Goal: Task Accomplishment & Management: Use online tool/utility

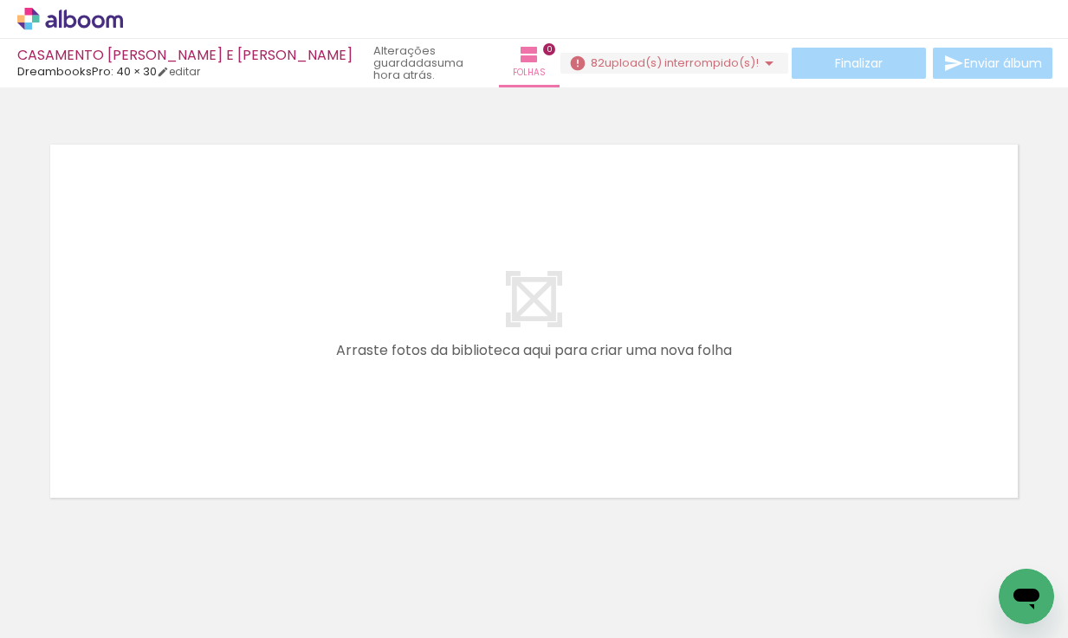
click at [692, 67] on span "upload(s) interrompido(s)!" at bounding box center [682, 63] width 154 height 16
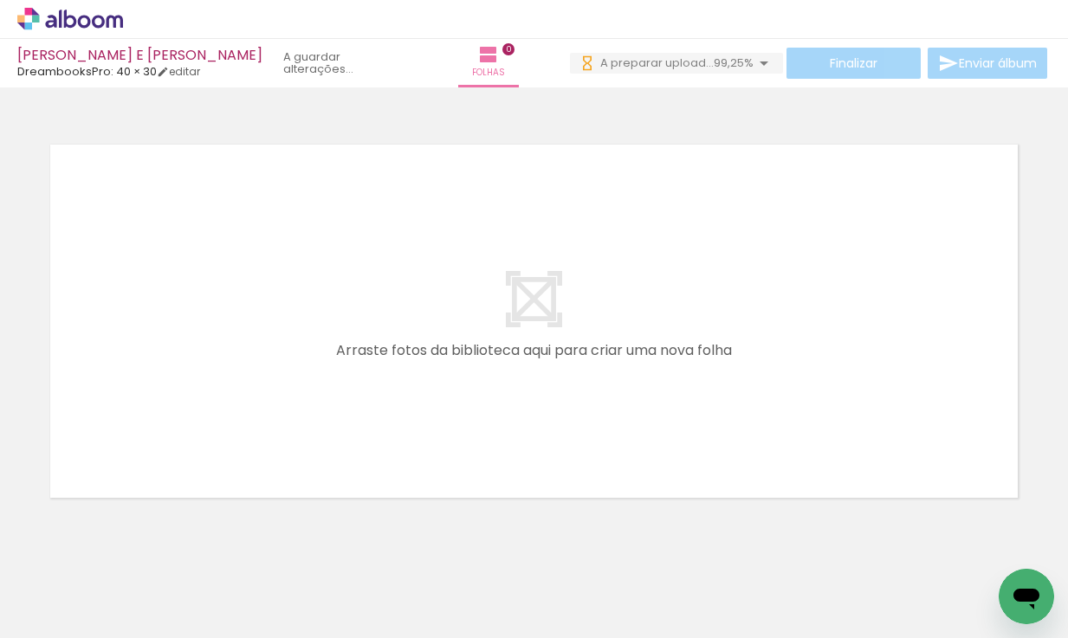
scroll to position [0, 63717]
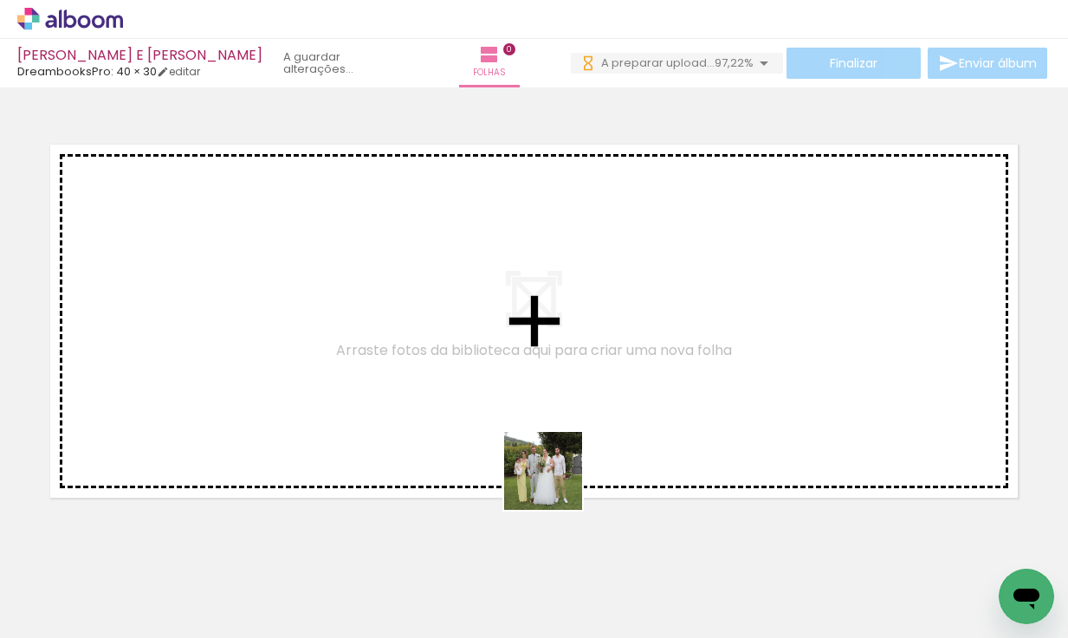
drag, startPoint x: 493, startPoint y: 578, endPoint x: 574, endPoint y: 461, distance: 142.5
click at [574, 461] on quentale-workspace at bounding box center [534, 319] width 1068 height 638
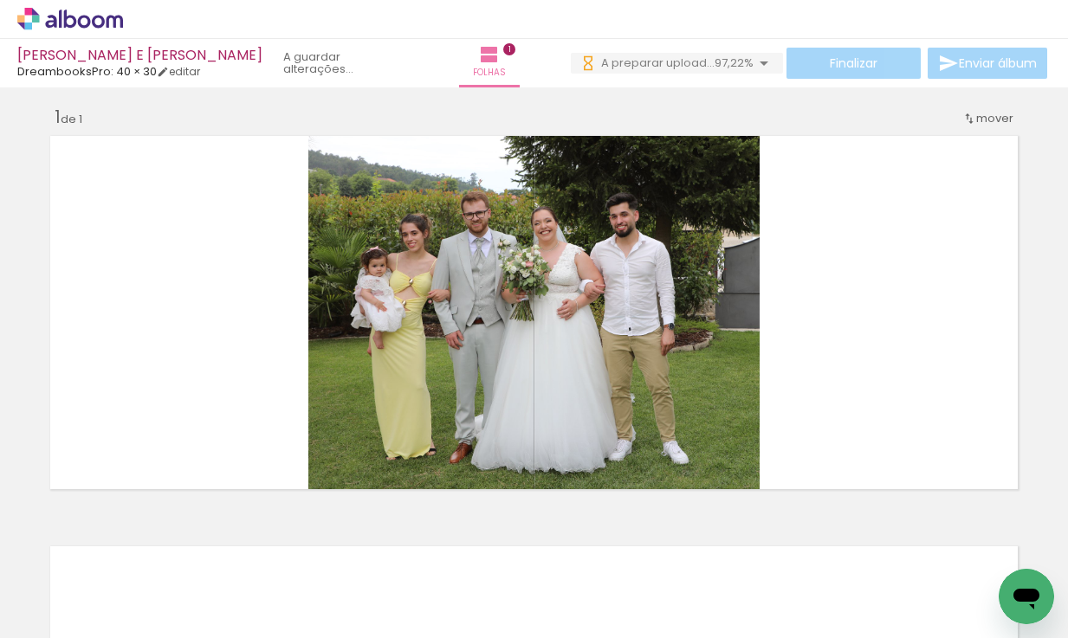
scroll to position [12, 0]
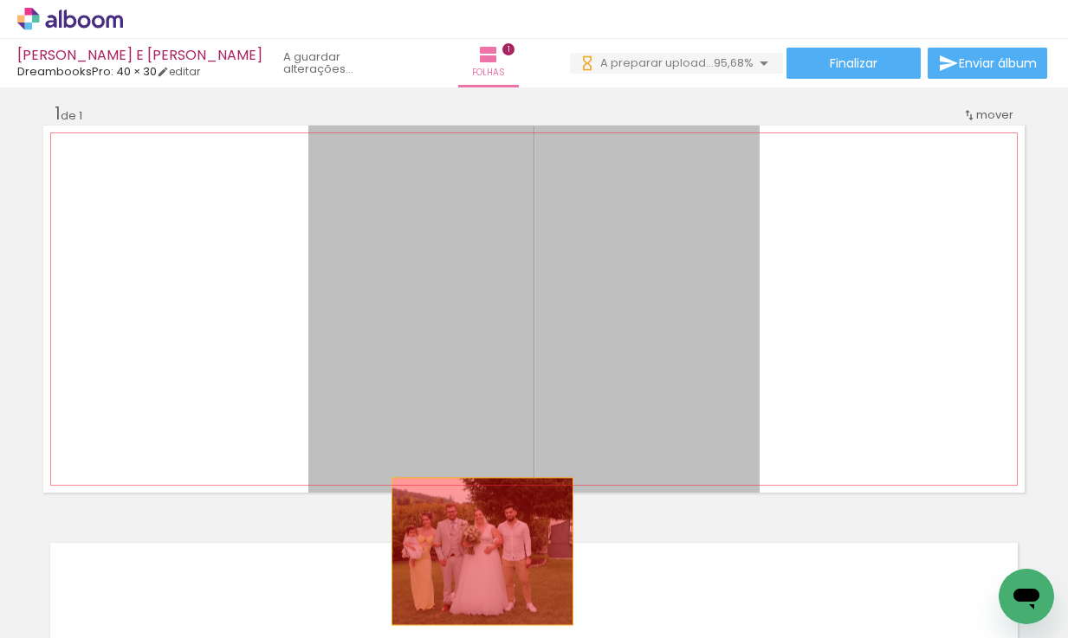
drag, startPoint x: 555, startPoint y: 403, endPoint x: 483, endPoint y: 554, distance: 167.7
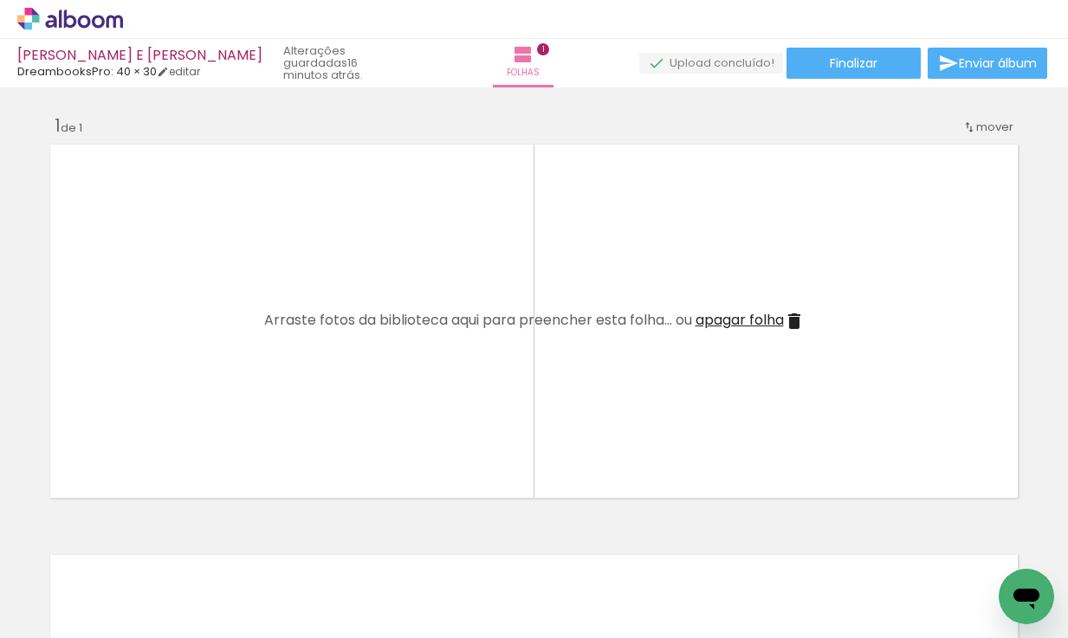
scroll to position [0, 0]
